Goal: Information Seeking & Learning: Learn about a topic

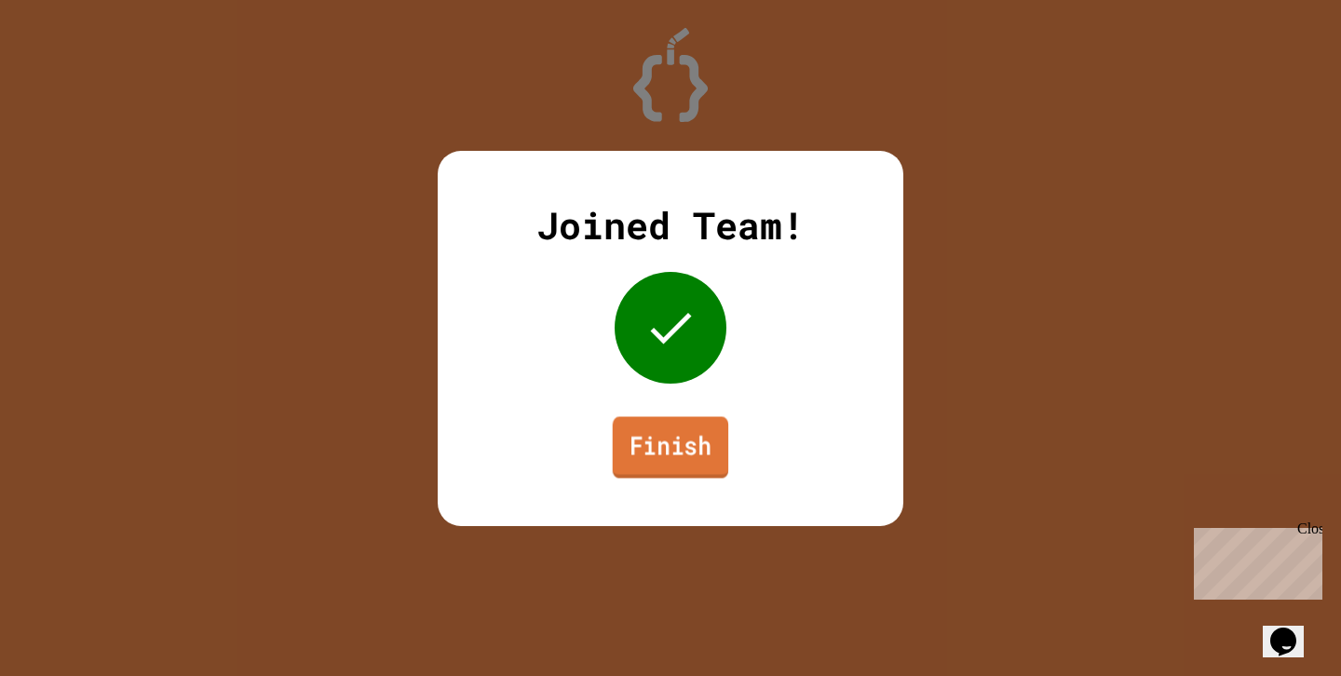
click at [648, 448] on link "Finish" at bounding box center [670, 446] width 115 height 61
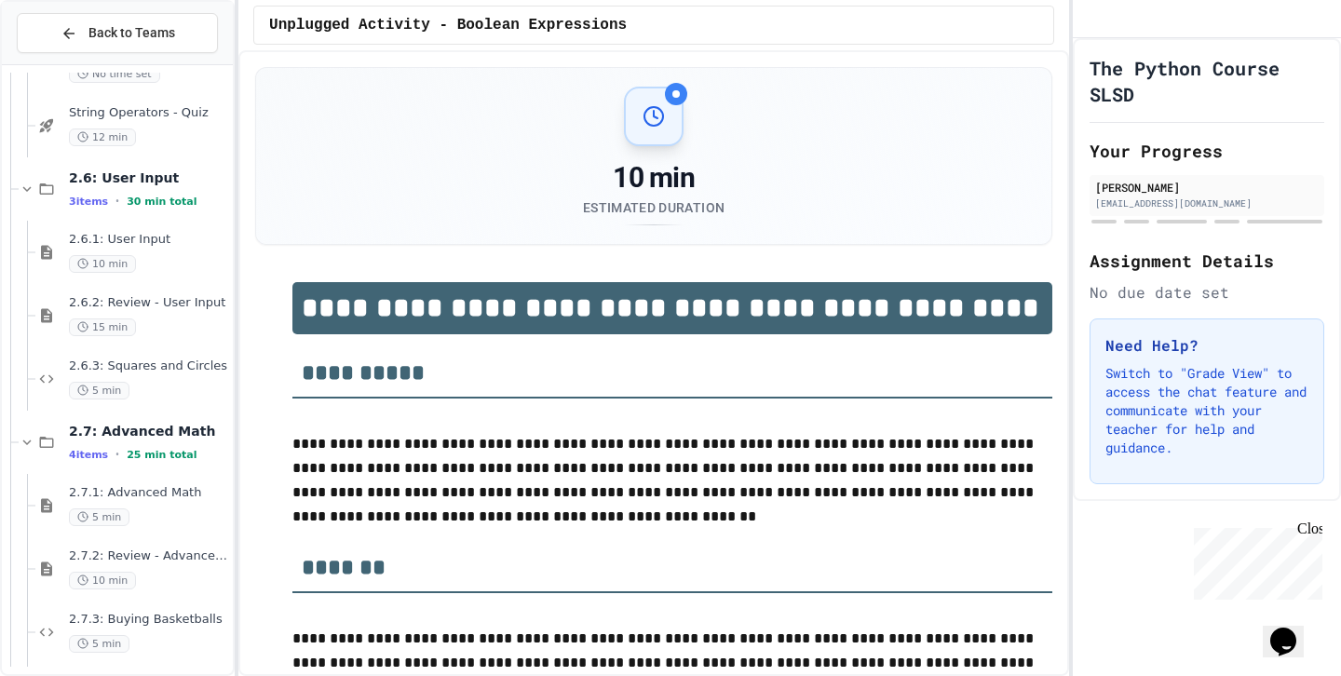
scroll to position [2905, 0]
click at [138, 607] on div "2.7.3: Buying Basketballs 5 min" at bounding box center [133, 629] width 197 height 63
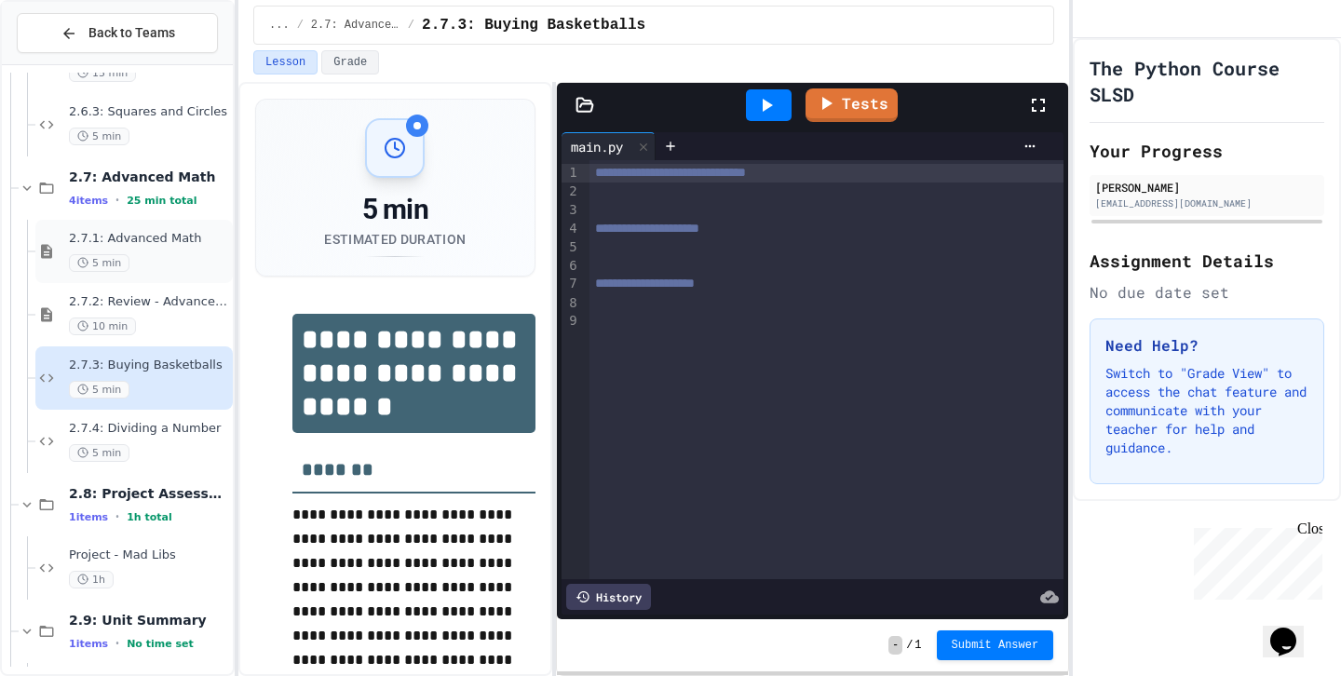
scroll to position [3158, 0]
click at [1088, 20] on icon "My Account" at bounding box center [1088, 20] width 0 height 0
click at [1128, 675] on div at bounding box center [670, 676] width 1341 height 0
click at [182, 496] on span "2.8: Project Assessment - Mad Libs" at bounding box center [149, 491] width 160 height 17
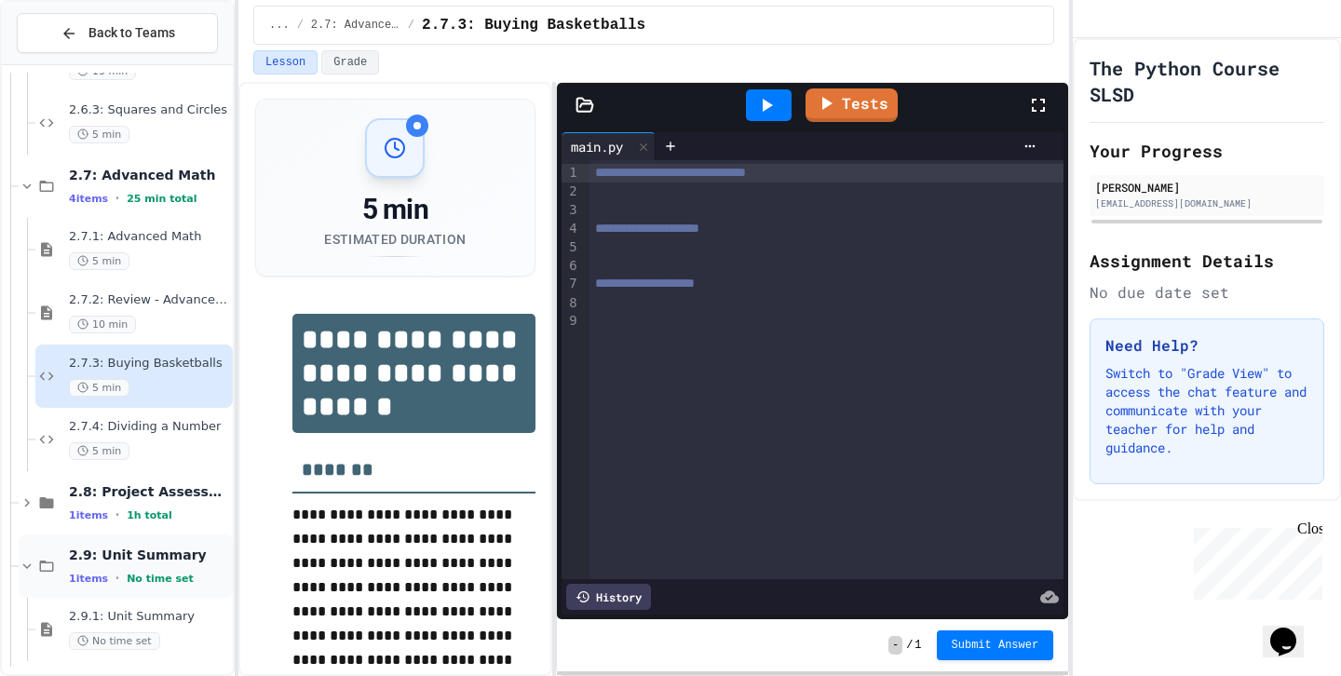
click at [147, 573] on span "No time set" at bounding box center [160, 579] width 67 height 12
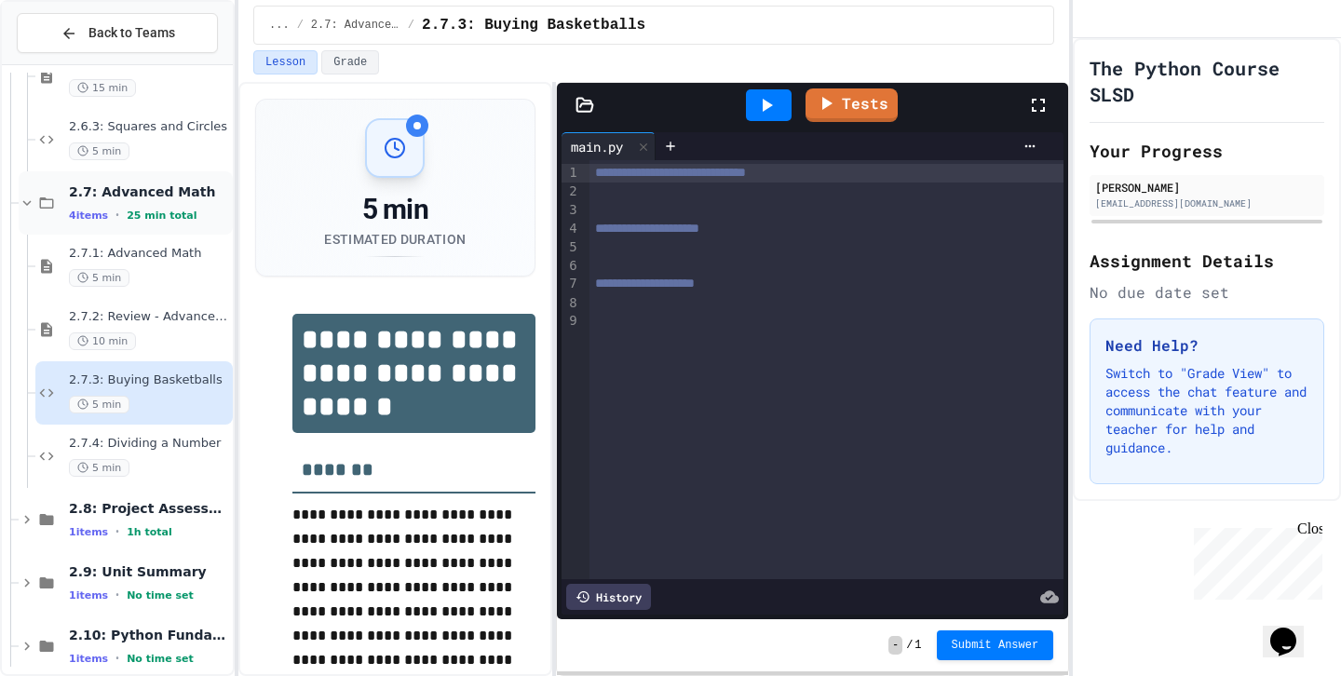
click at [184, 199] on span "2.7: Advanced Math" at bounding box center [149, 191] width 160 height 17
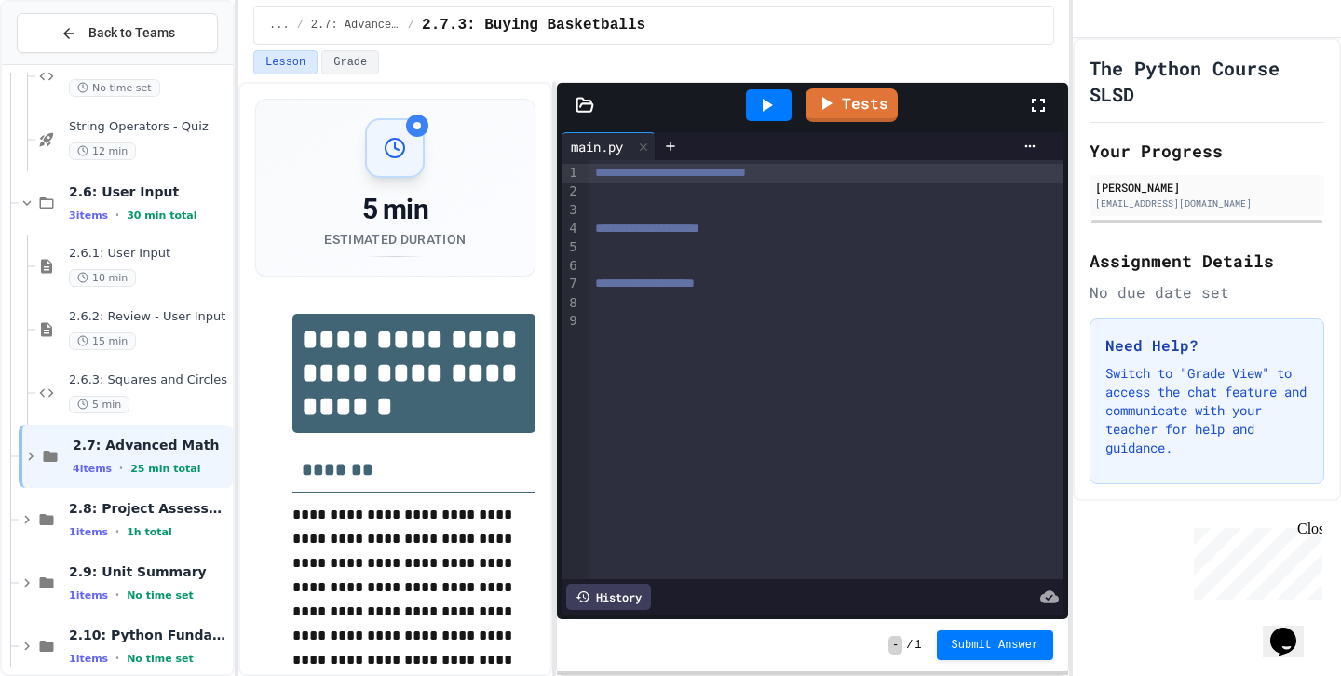
click at [184, 199] on span "2.6: User Input" at bounding box center [149, 191] width 160 height 17
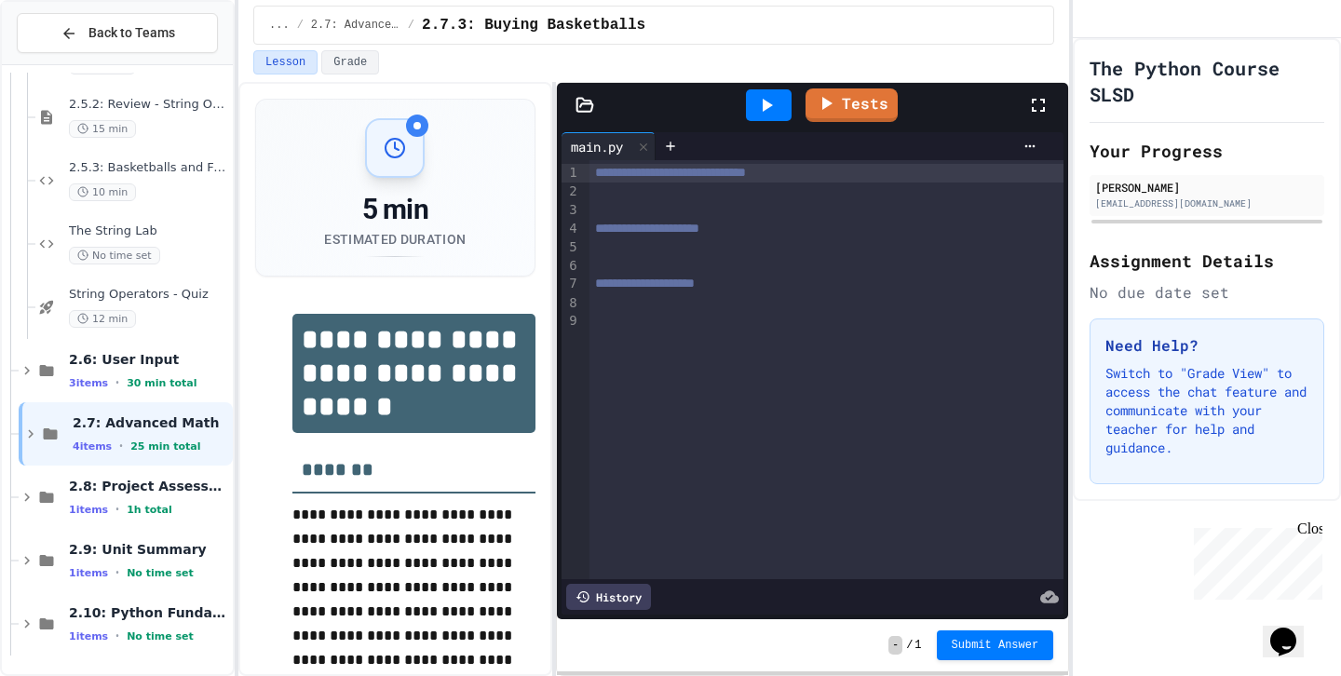
scroll to position [2698, 0]
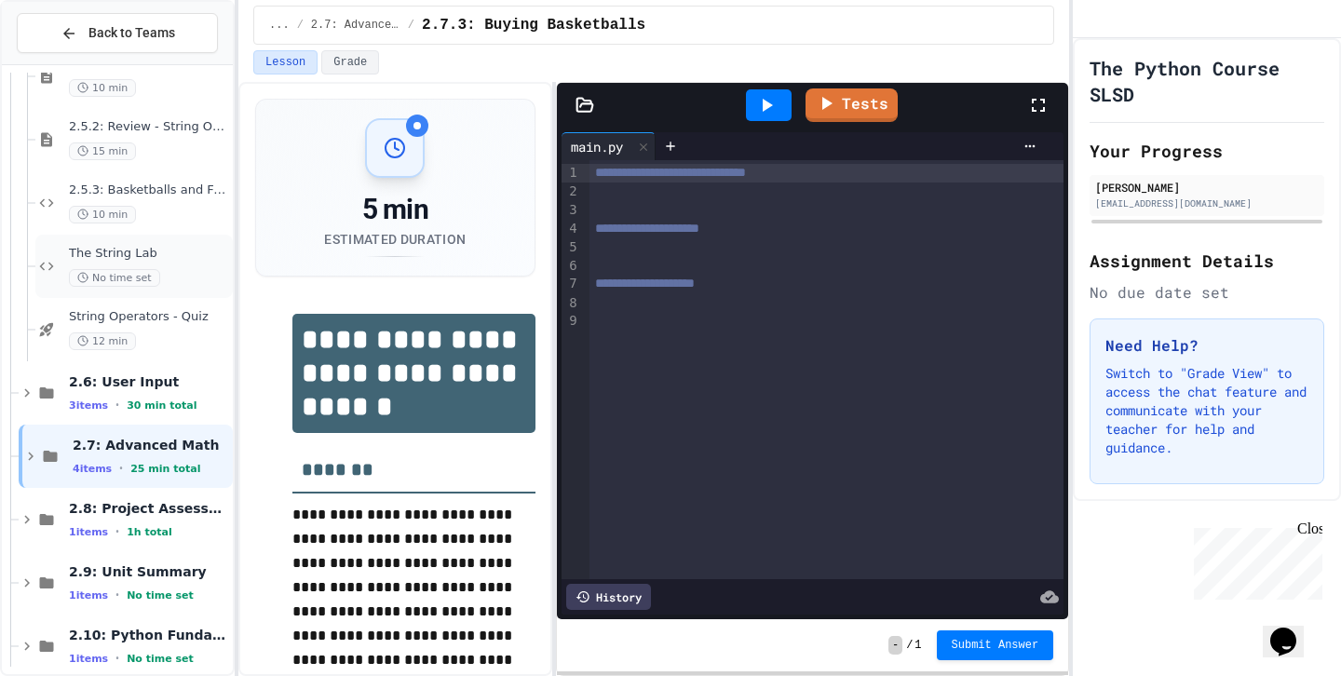
click at [172, 275] on div "No time set" at bounding box center [149, 278] width 160 height 18
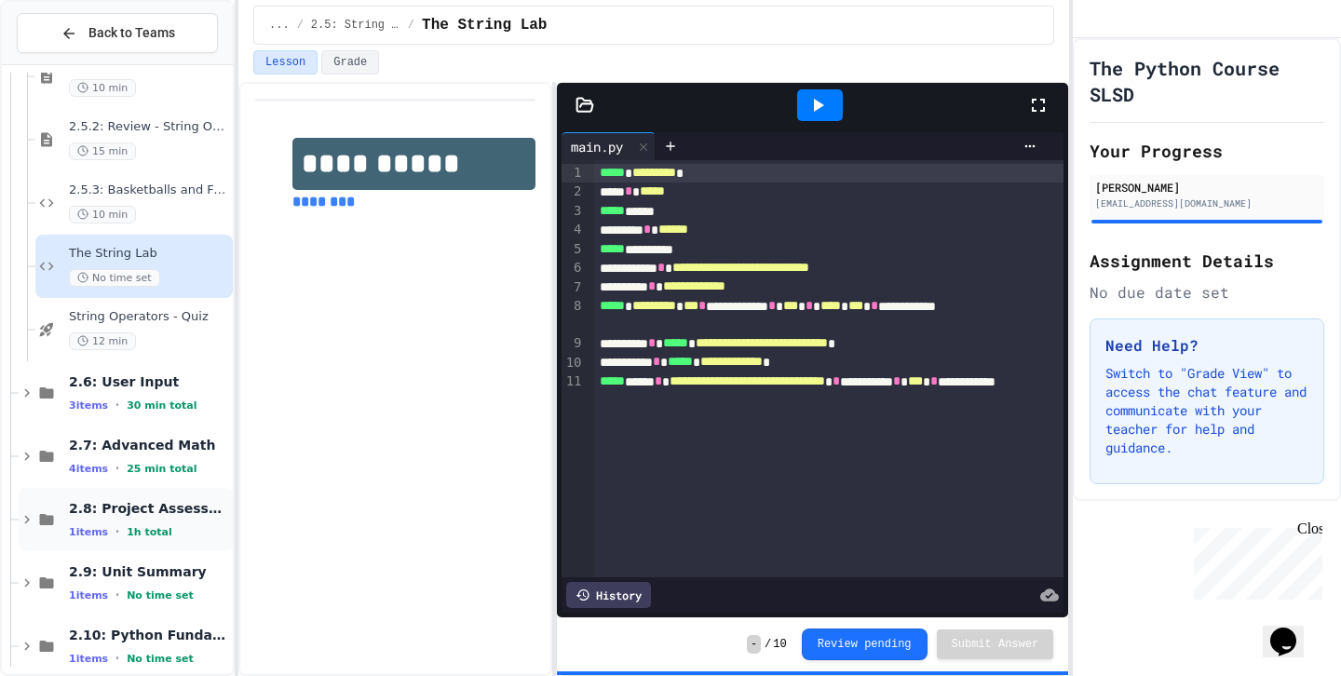
scroll to position [2721, 0]
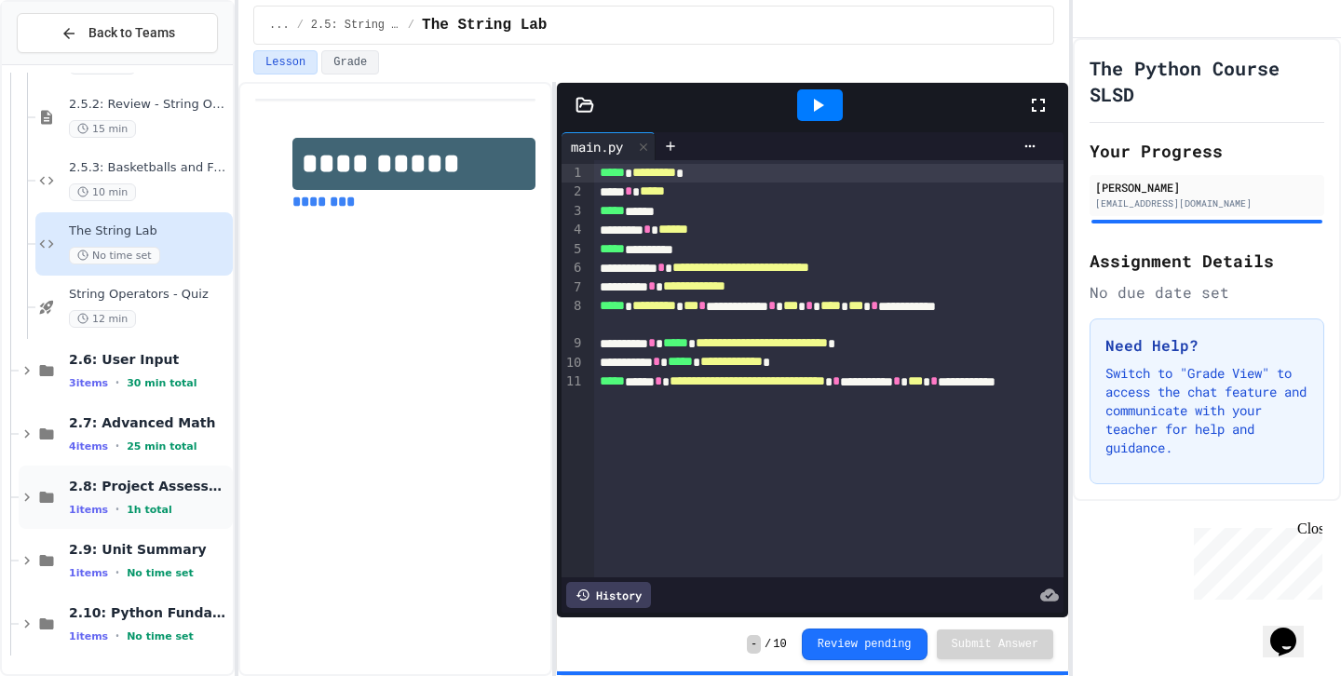
click at [164, 482] on span "2.8: Project Assessment - Mad Libs" at bounding box center [149, 486] width 160 height 17
click at [168, 426] on span "2.7: Advanced Math" at bounding box center [149, 422] width 160 height 17
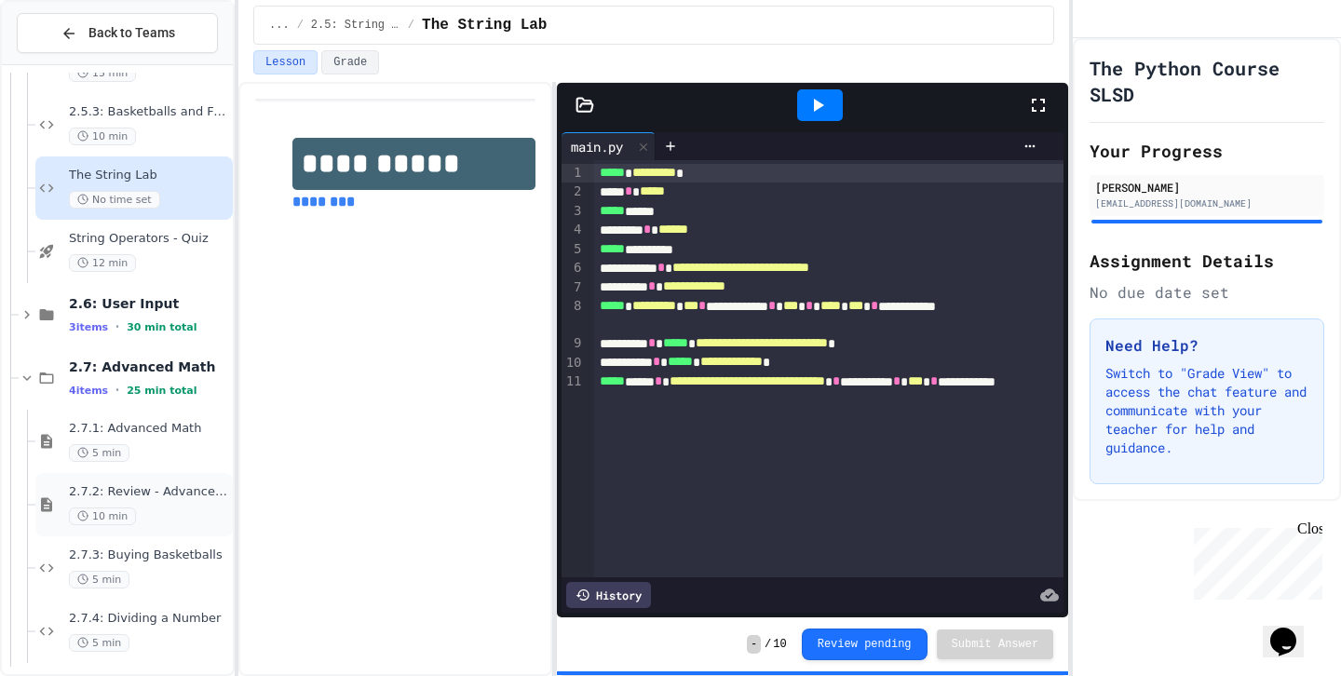
scroll to position [2793, 0]
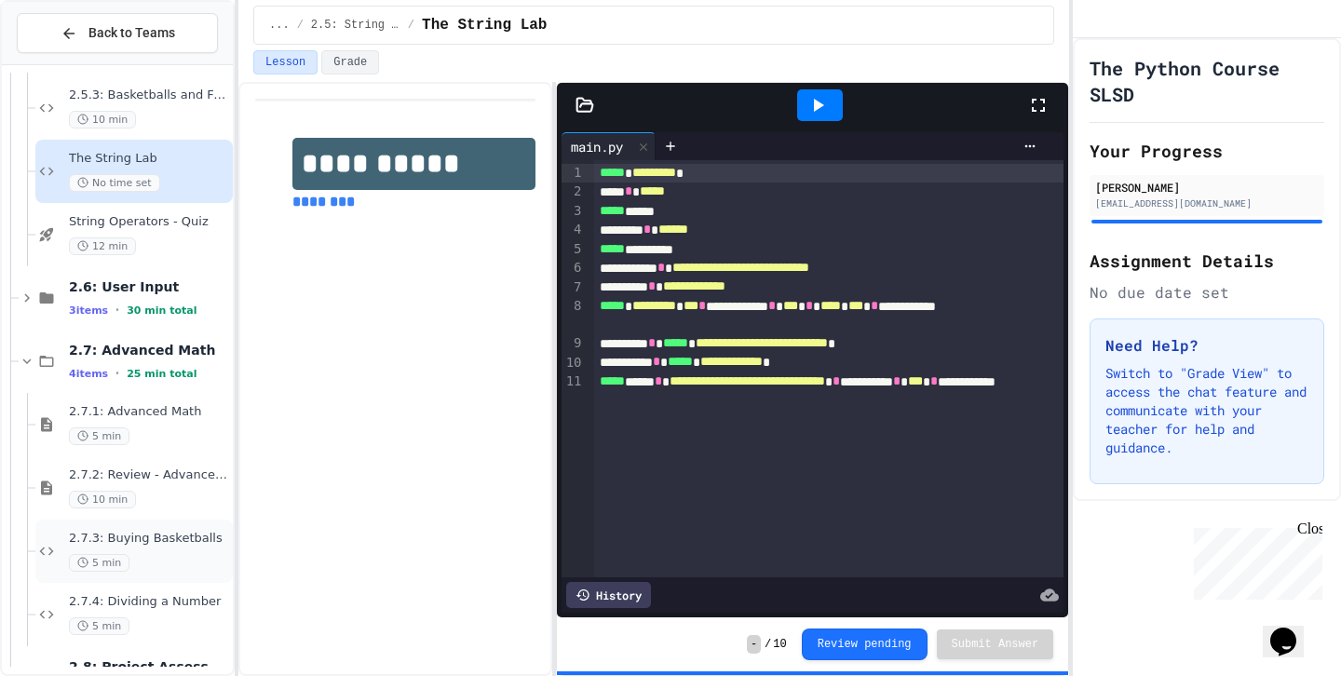
click at [163, 548] on div "2.7.3: Buying Basketballs 5 min" at bounding box center [149, 551] width 160 height 41
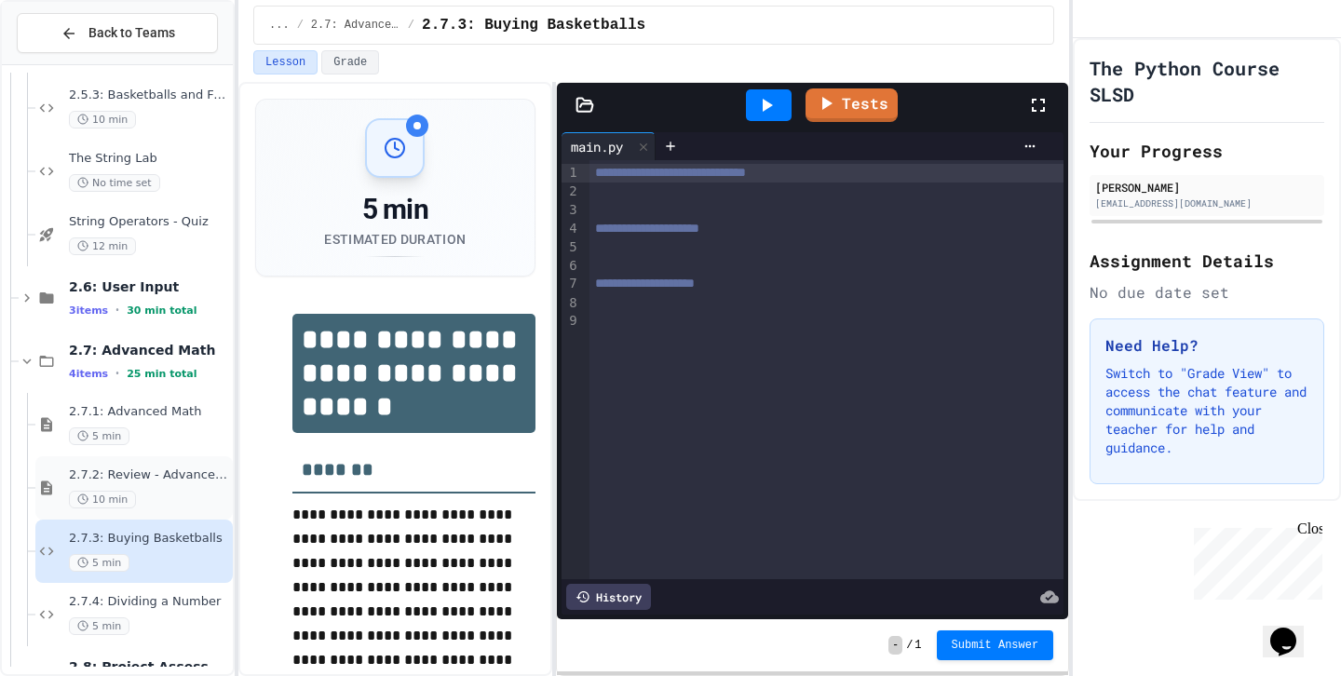
click at [169, 476] on span "2.7.2: Review - Advanced Math" at bounding box center [149, 475] width 160 height 16
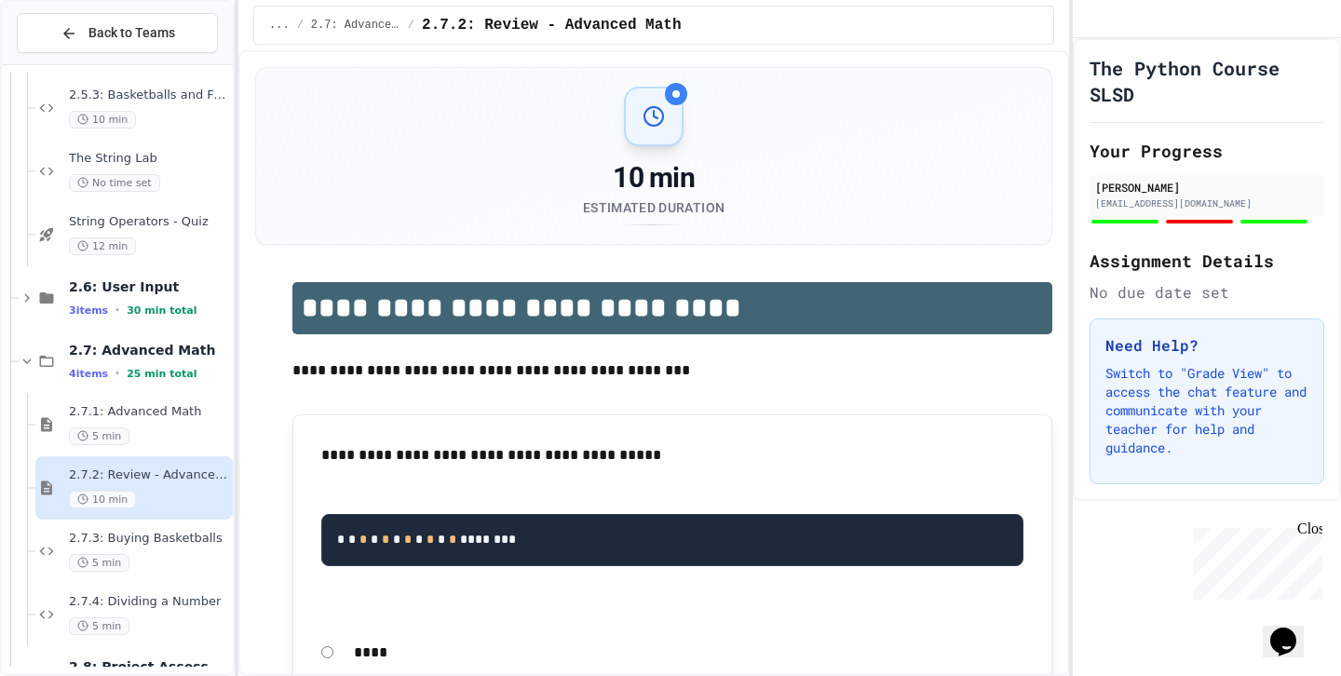
click at [169, 543] on span "2.7.3: Buying Basketballs" at bounding box center [149, 539] width 160 height 16
